Goal: Task Accomplishment & Management: Manage account settings

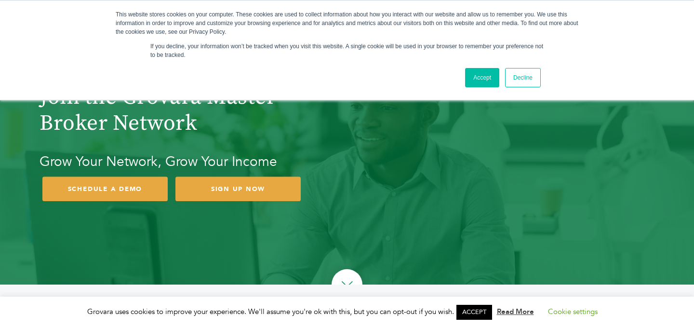
click at [473, 86] on link "Accept" at bounding box center [482, 77] width 34 height 19
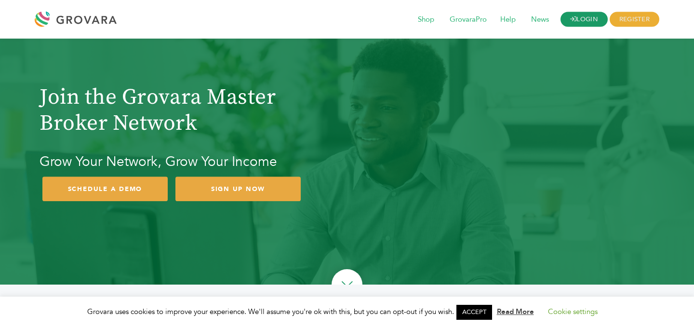
click at [587, 21] on link "LOGIN" at bounding box center [584, 19] width 47 height 15
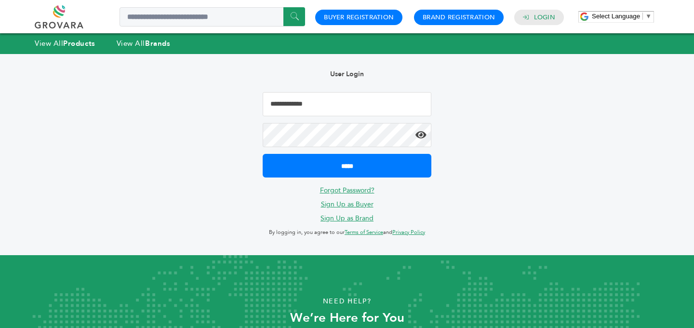
type input "**********"
click at [425, 137] on icon at bounding box center [420, 135] width 11 height 10
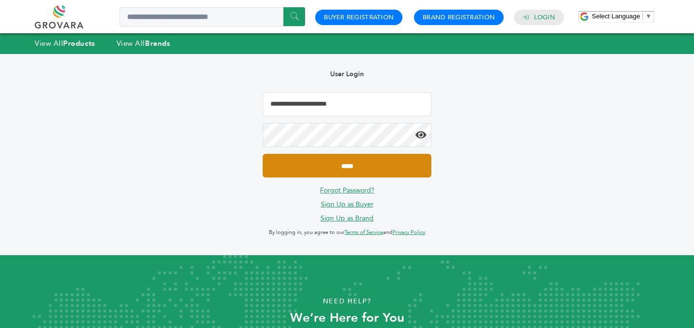
click at [347, 166] on input "*****" at bounding box center [347, 166] width 169 height 24
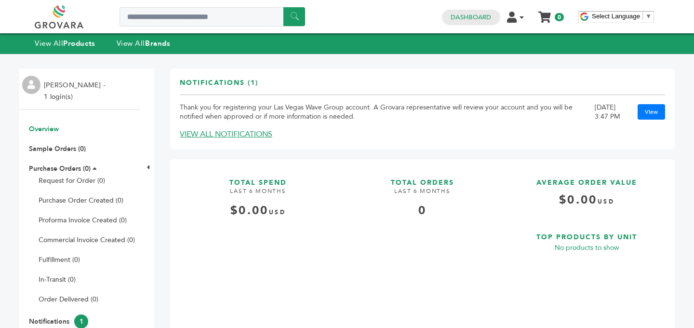
click at [60, 93] on li "[PERSON_NAME] - 1 login(s)" at bounding box center [76, 91] width 64 height 23
click at [91, 84] on li "[PERSON_NAME] - 1 login(s)" at bounding box center [76, 91] width 64 height 23
click at [101, 84] on li "[PERSON_NAME] - 1 login(s)" at bounding box center [76, 91] width 64 height 23
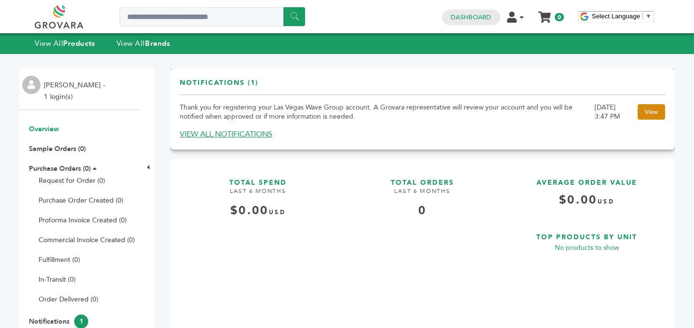
click at [658, 115] on link "View" at bounding box center [651, 111] width 27 height 15
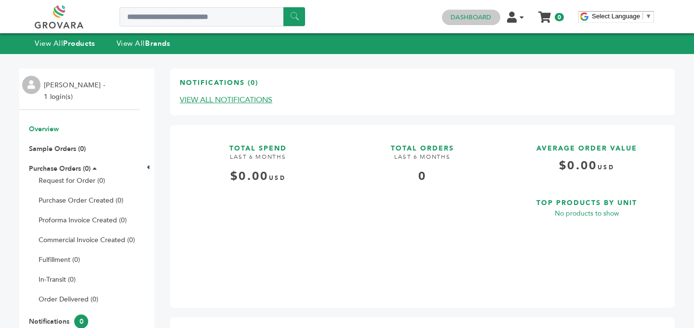
click at [487, 17] on link "Dashboard" at bounding box center [471, 17] width 40 height 9
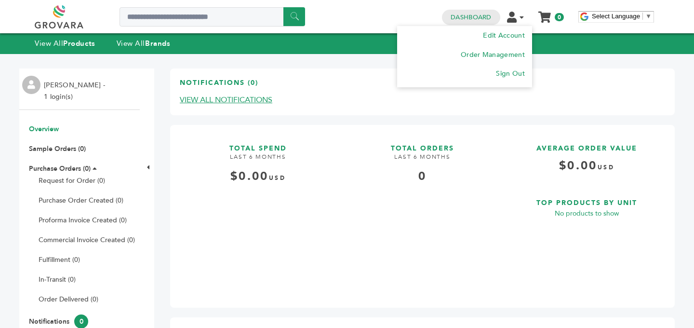
click at [509, 20] on icon at bounding box center [512, 17] width 10 height 11
click at [507, 42] on li "Edit Account" at bounding box center [464, 35] width 120 height 19
click at [510, 13] on icon at bounding box center [512, 17] width 10 height 11
click at [510, 38] on link "Edit Account" at bounding box center [503, 35] width 42 height 9
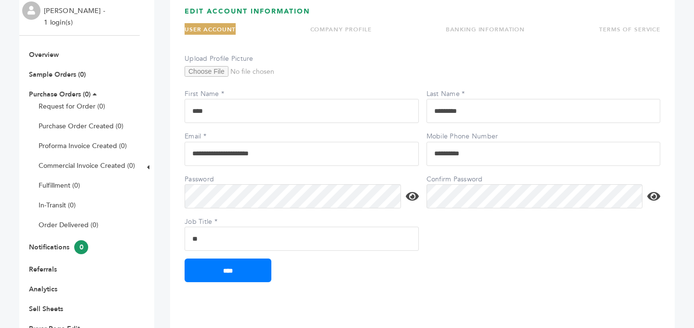
scroll to position [68, 0]
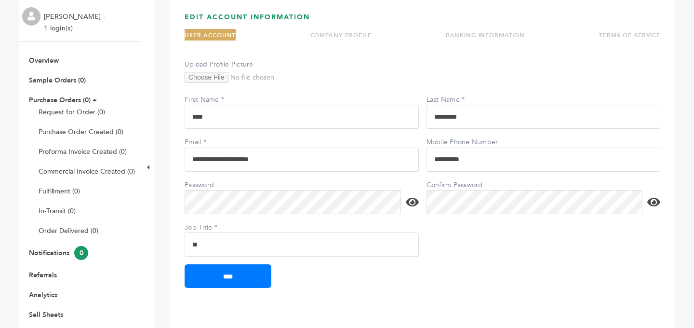
click at [320, 32] on link "COMPANY PROFILE" at bounding box center [340, 35] width 61 height 8
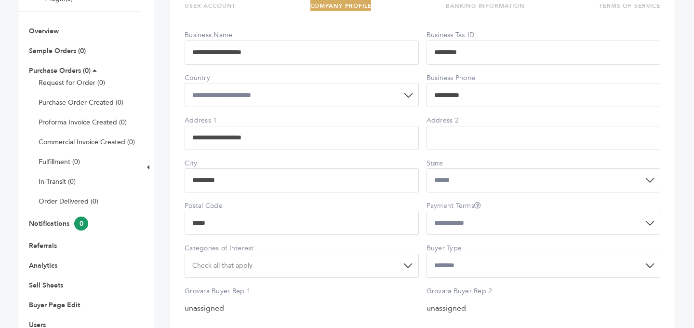
scroll to position [69, 0]
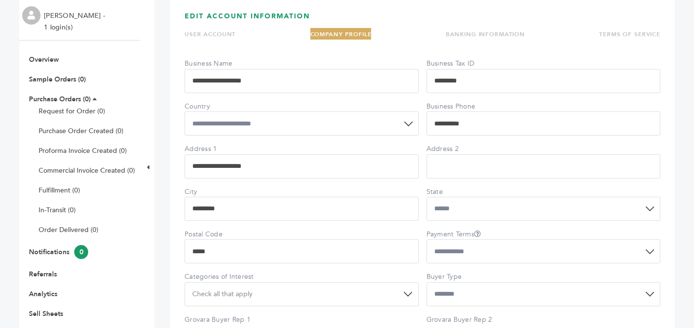
click at [478, 42] on ul "USER ACCOUNT COMPANY PROFILE BANKING INFORMATION TERMS OF SERVICE" at bounding box center [423, 35] width 476 height 15
click at [483, 38] on link "BANKING INFORMATION" at bounding box center [485, 34] width 79 height 8
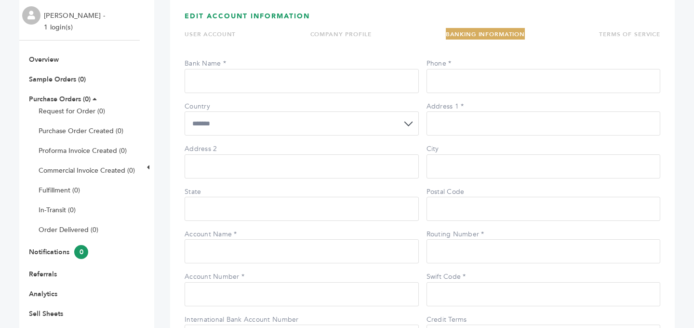
click at [635, 40] on ul "USER ACCOUNT COMPANY PROFILE BANKING INFORMATION TERMS OF SERVICE" at bounding box center [423, 35] width 476 height 15
click at [635, 38] on link "TERMS OF SERVICE" at bounding box center [629, 34] width 61 height 8
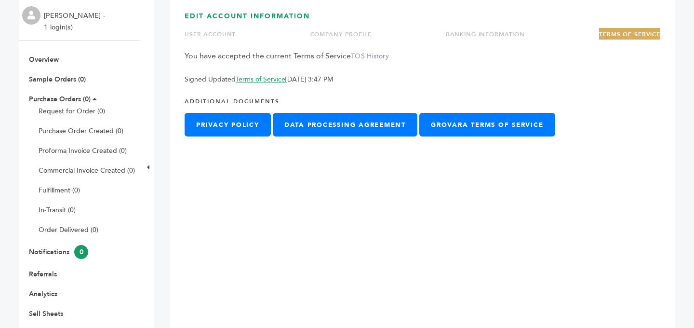
click at [223, 31] on link "USER ACCOUNT" at bounding box center [210, 34] width 51 height 8
